Goal: Find specific page/section: Find specific page/section

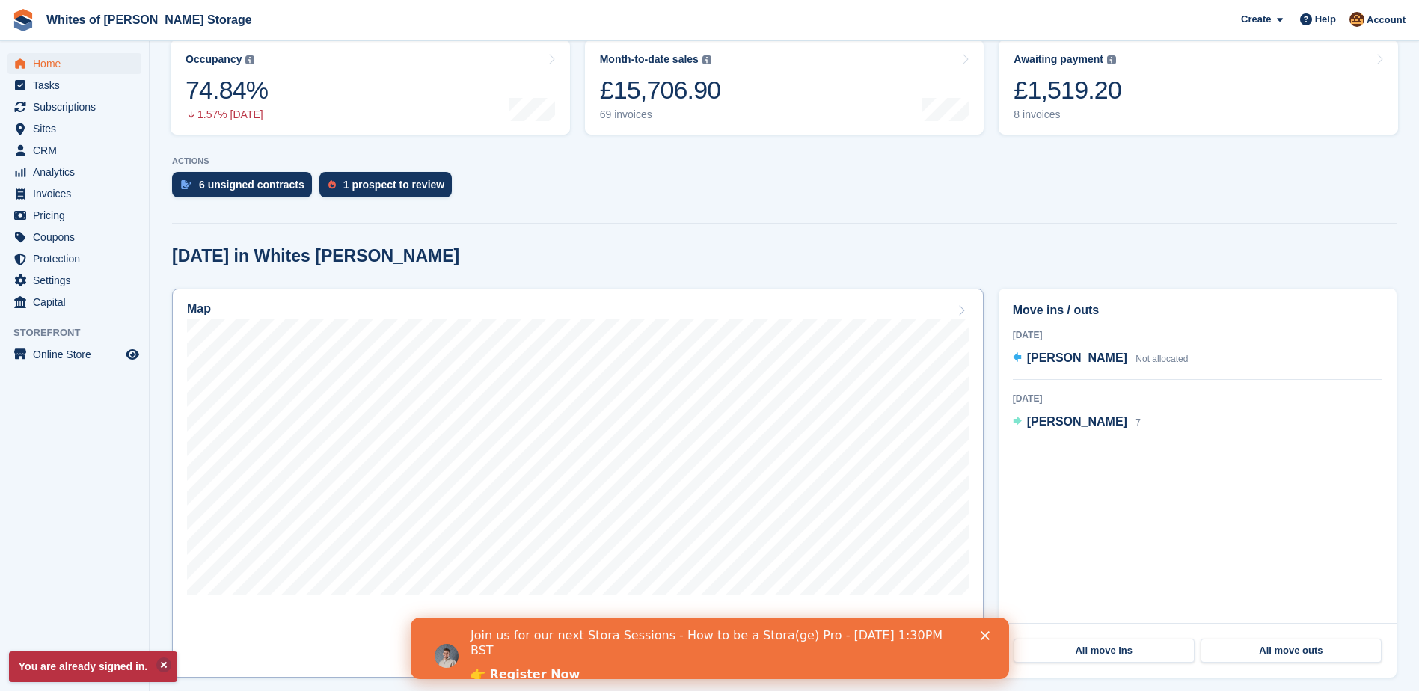
scroll to position [150, 0]
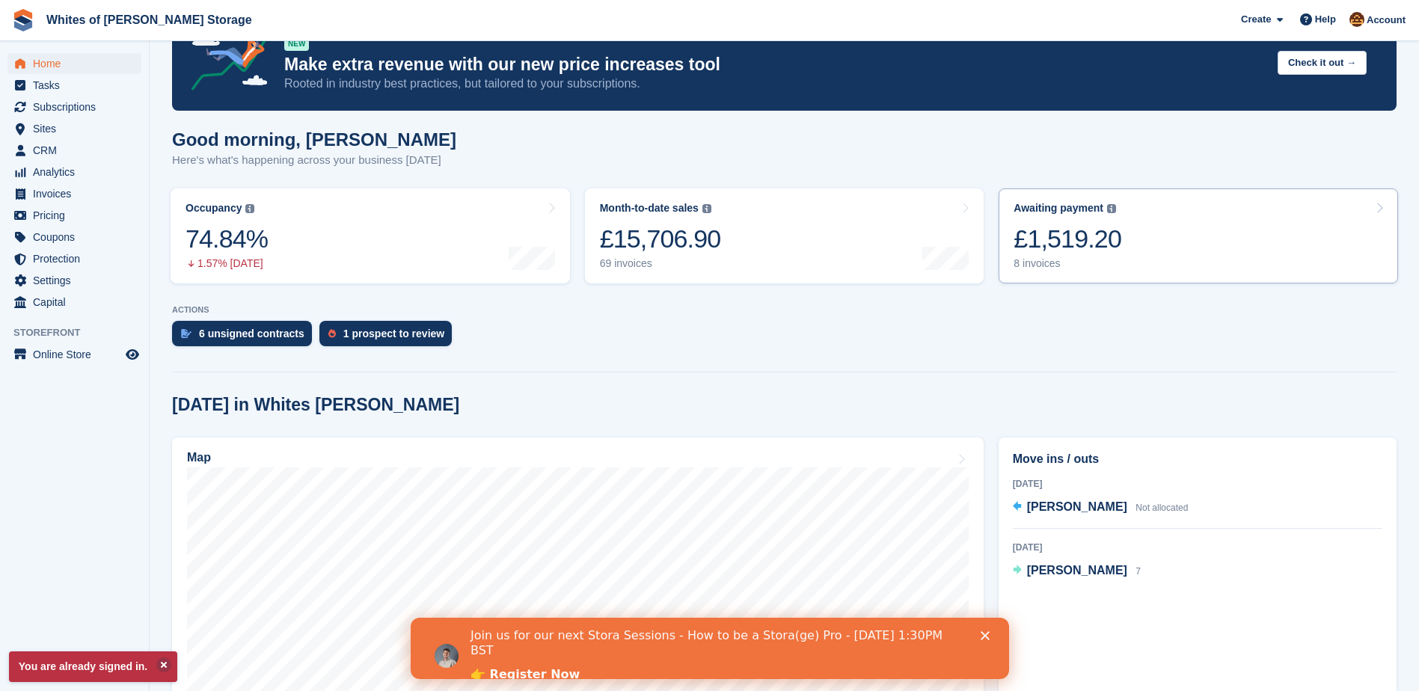
click at [1104, 247] on div "£1,519.20" at bounding box center [1068, 239] width 108 height 31
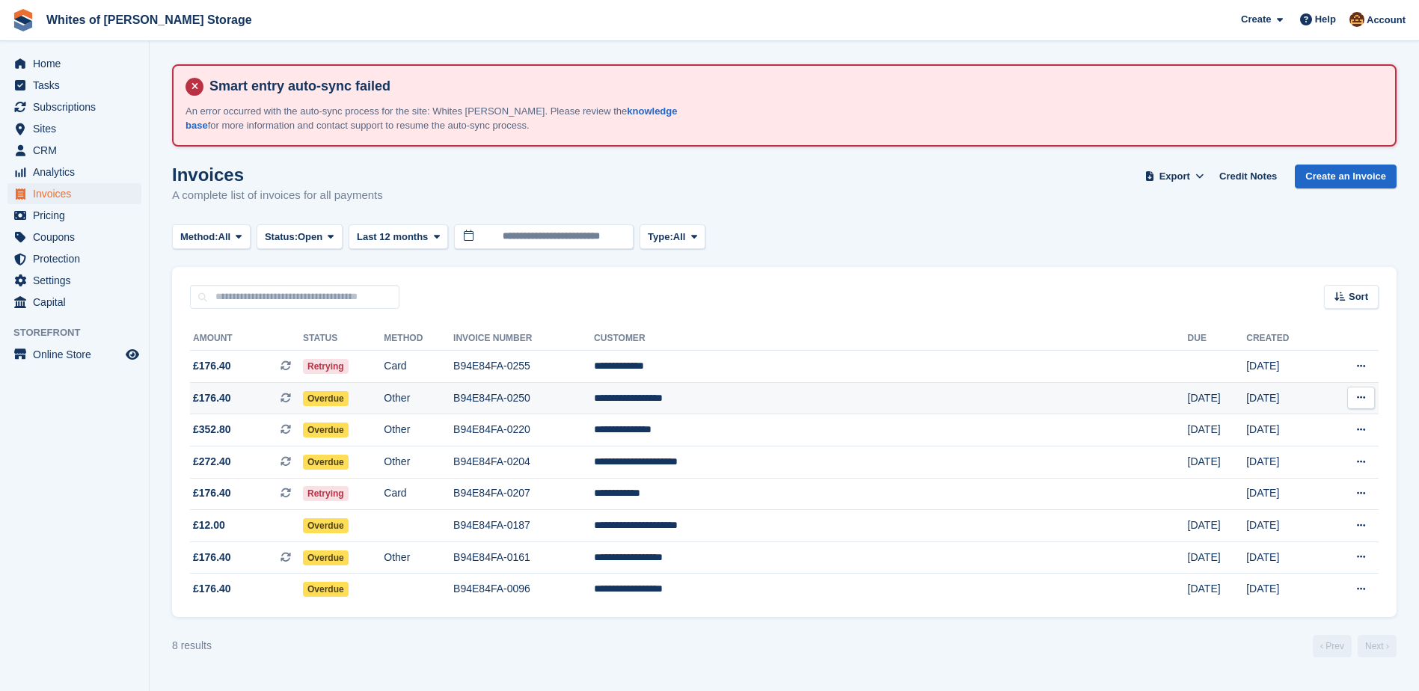
click at [821, 394] on td "**********" at bounding box center [890, 398] width 593 height 32
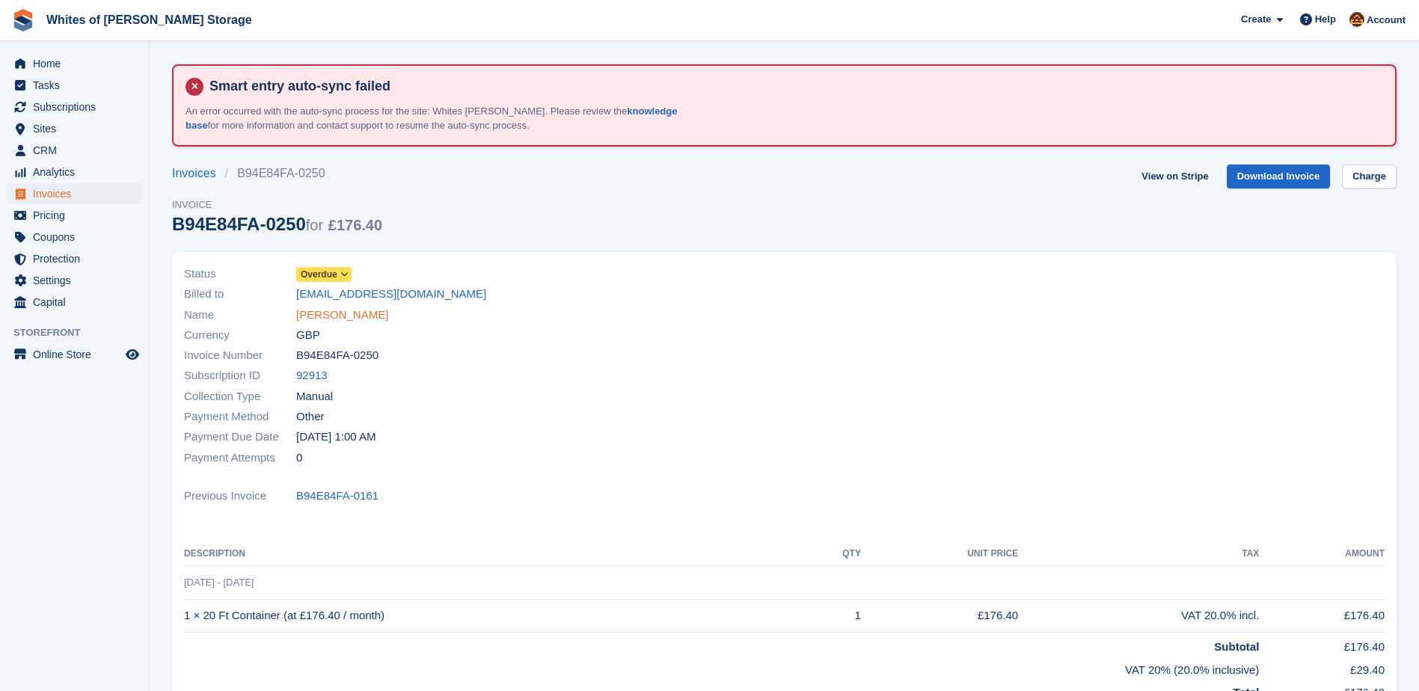
click at [356, 319] on link "[PERSON_NAME]" at bounding box center [342, 315] width 92 height 17
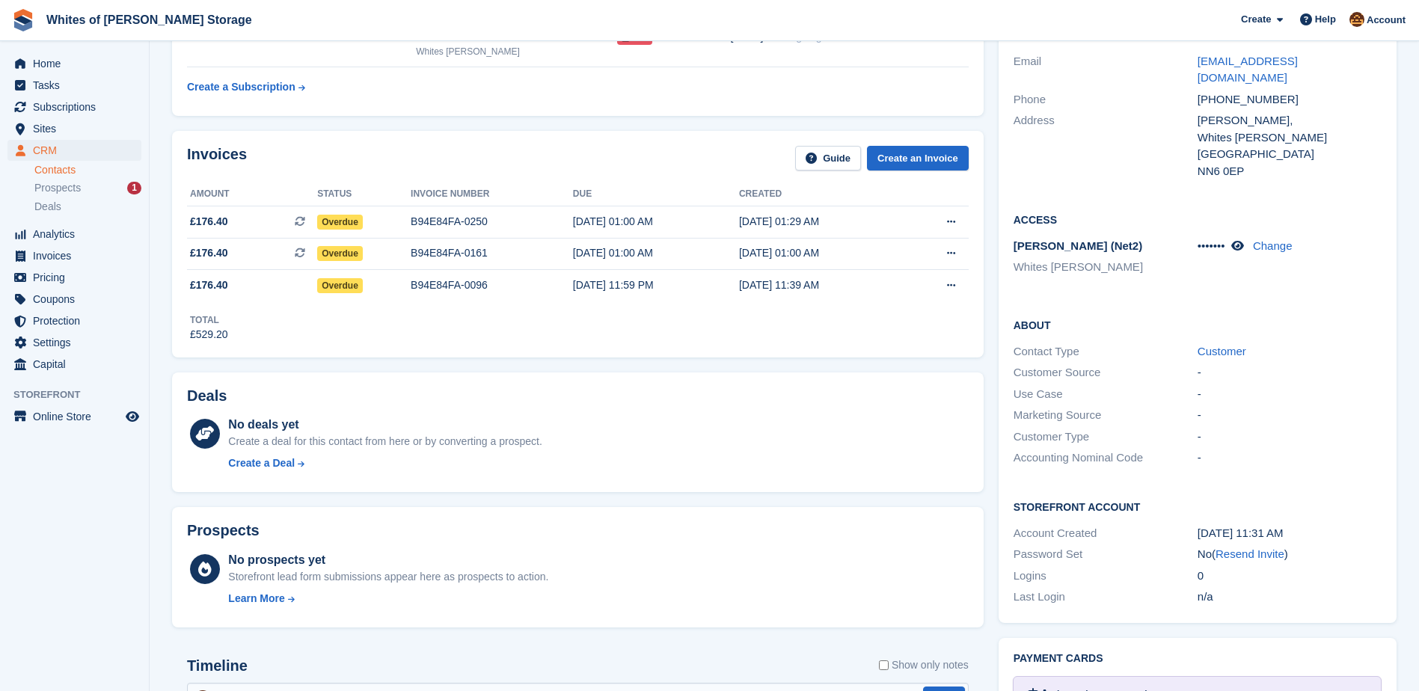
scroll to position [299, 0]
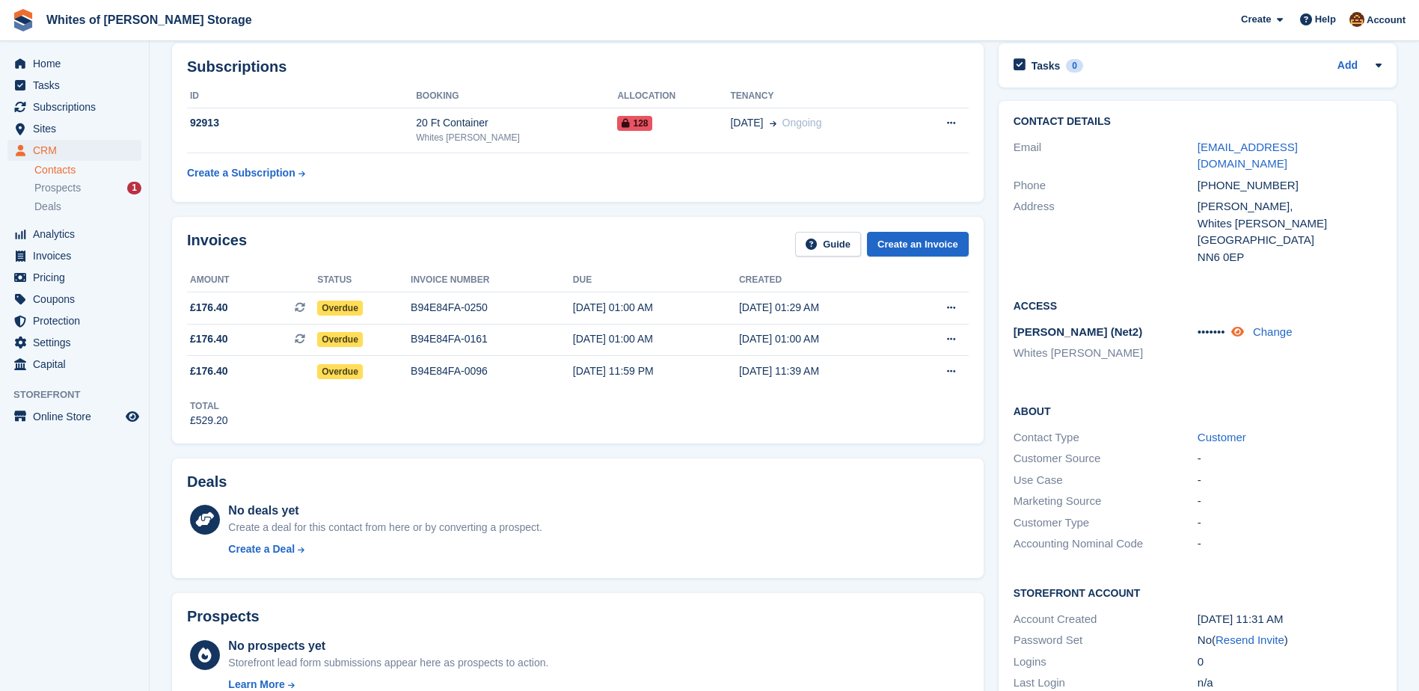
click at [1239, 326] on icon at bounding box center [1237, 331] width 13 height 11
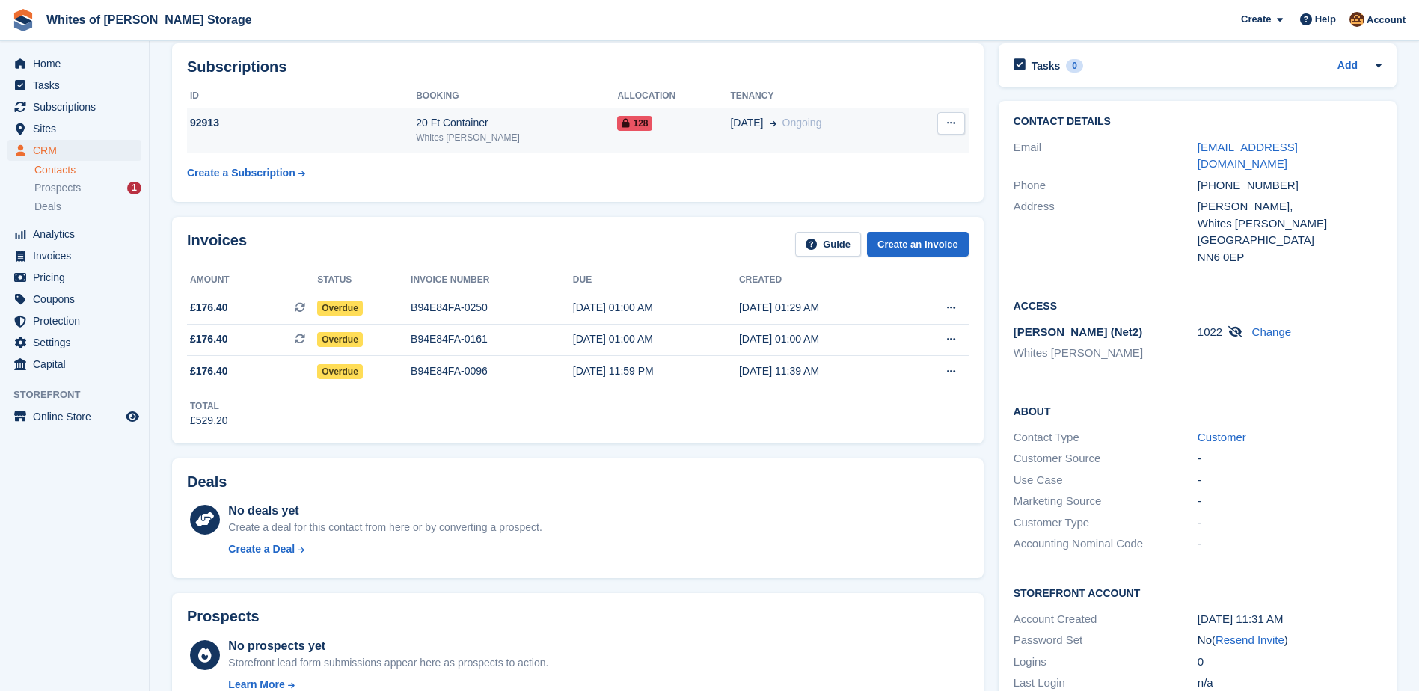
click at [955, 116] on button at bounding box center [951, 123] width 28 height 22
click at [954, 114] on button at bounding box center [951, 123] width 28 height 22
click at [623, 121] on span "128" at bounding box center [634, 123] width 35 height 15
